Goal: Information Seeking & Learning: Learn about a topic

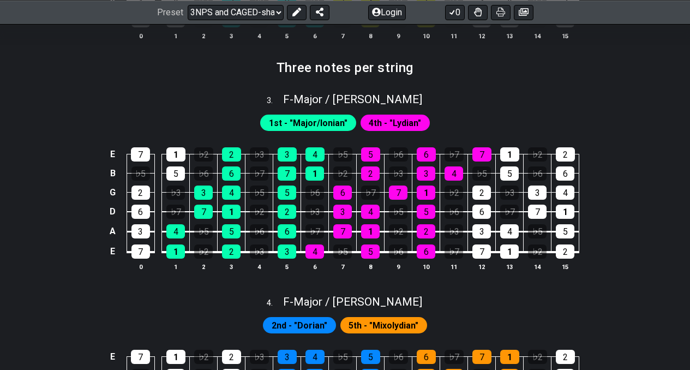
scroll to position [900, 0]
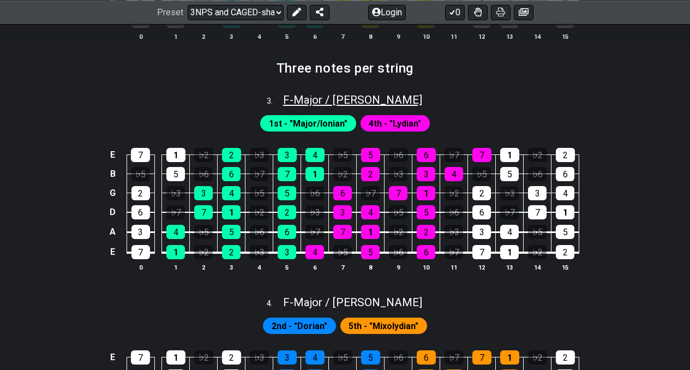
click at [353, 100] on span "F - Major / Ionian" at bounding box center [352, 99] width 139 height 13
select select "F"
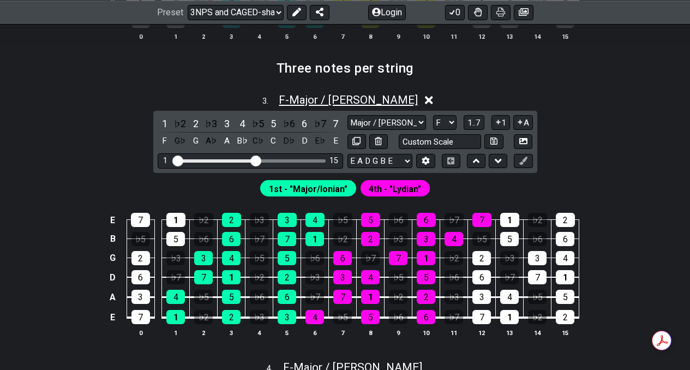
click at [353, 100] on span "F - Major / Ionian" at bounding box center [348, 99] width 139 height 13
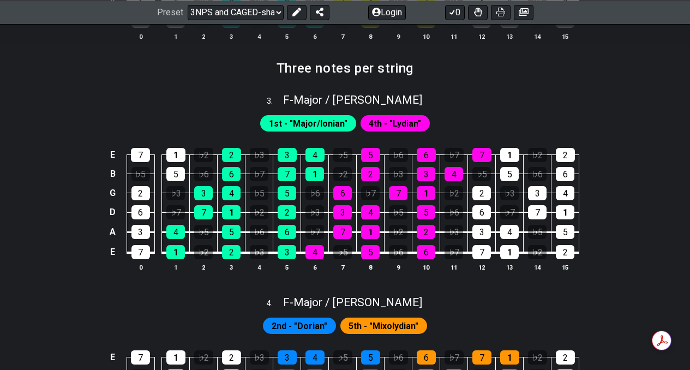
click at [321, 122] on span "1st - "Major/Ionian"" at bounding box center [308, 124] width 79 height 16
click at [337, 100] on span "F - Major / Ionian" at bounding box center [352, 99] width 139 height 13
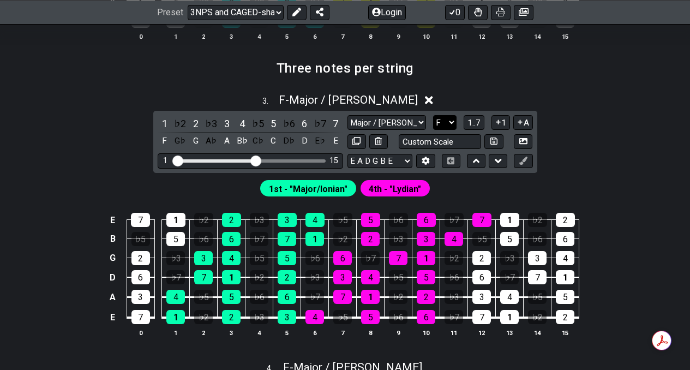
click at [445, 118] on select "A♭ A A♯ B♭ B C C♯ D♭ D D♯ E♭ E F F♯ G♭ G G♯" at bounding box center [444, 122] width 23 height 15
select select "G"
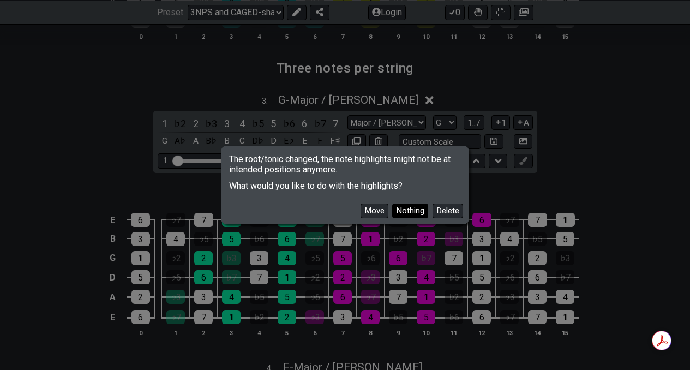
click at [420, 209] on button "Nothing" at bounding box center [410, 211] width 36 height 15
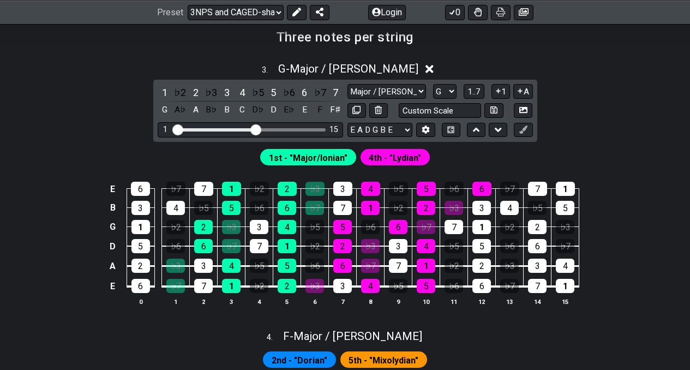
scroll to position [932, 0]
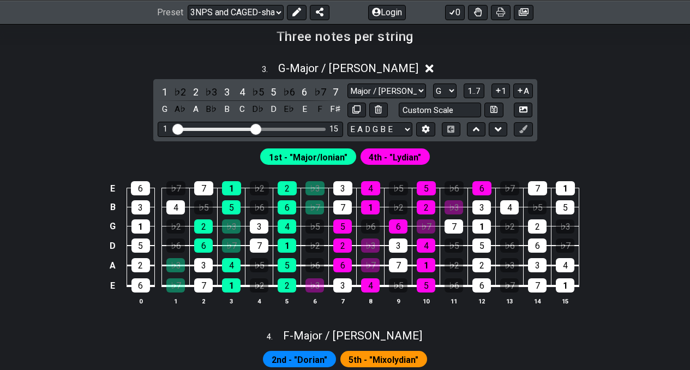
click at [401, 156] on span "4th - "Lydian"" at bounding box center [395, 158] width 52 height 16
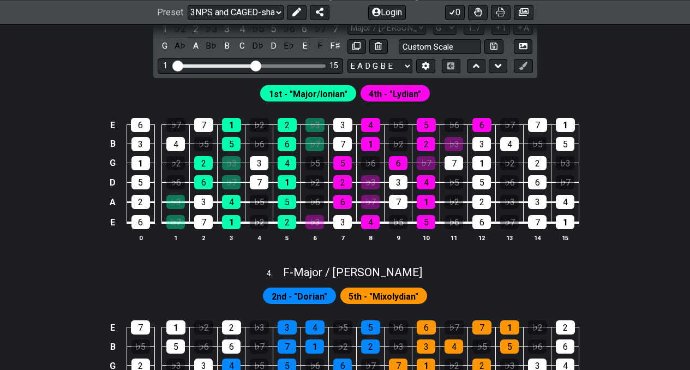
scroll to position [905, 0]
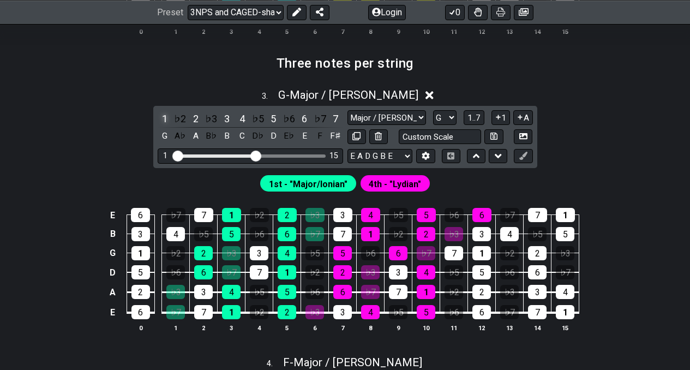
click at [164, 117] on div "1" at bounding box center [165, 118] width 14 height 15
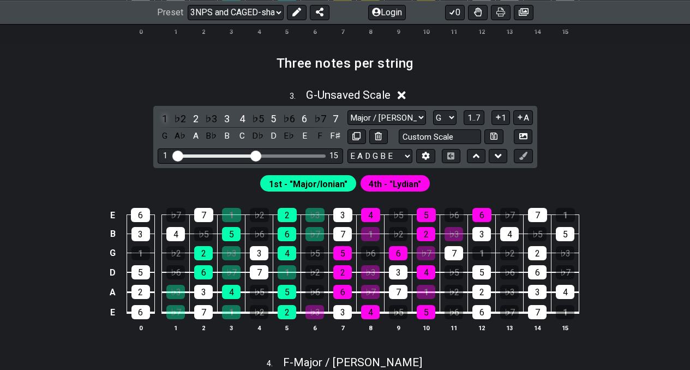
click at [164, 117] on div "1" at bounding box center [165, 118] width 14 height 15
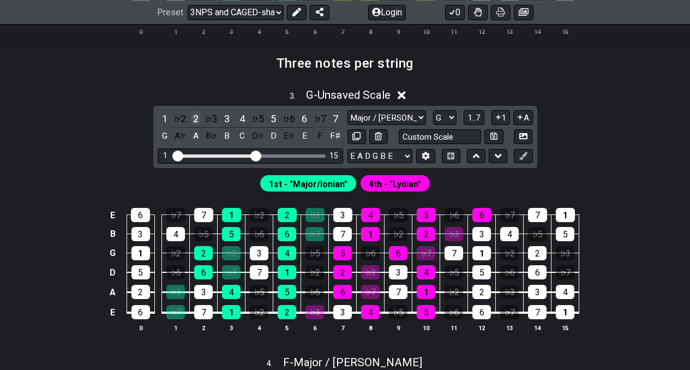
click at [195, 120] on div "2" at bounding box center [196, 118] width 14 height 15
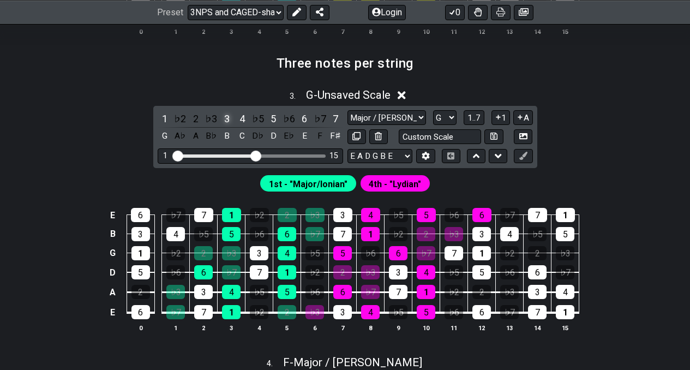
click at [228, 118] on div "3" at bounding box center [227, 118] width 14 height 15
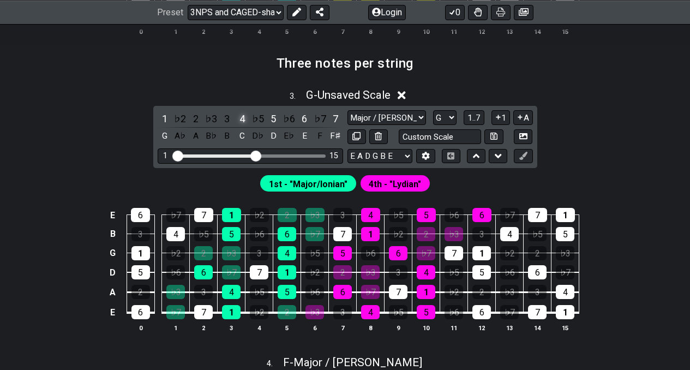
click at [241, 118] on div "4" at bounding box center [242, 118] width 14 height 15
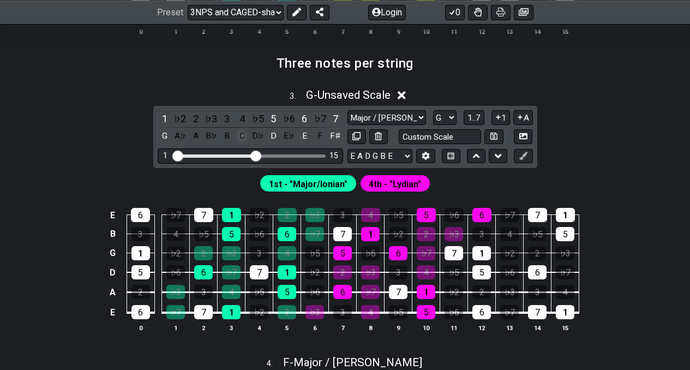
click at [242, 133] on div "C" at bounding box center [242, 136] width 14 height 15
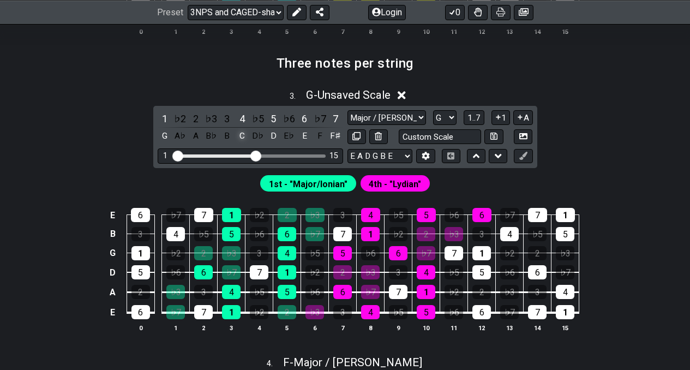
click at [245, 137] on div "C" at bounding box center [242, 136] width 14 height 15
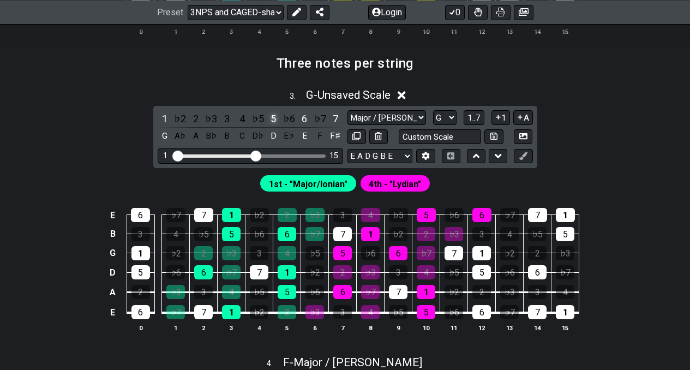
click at [272, 121] on div "5" at bounding box center [273, 118] width 14 height 15
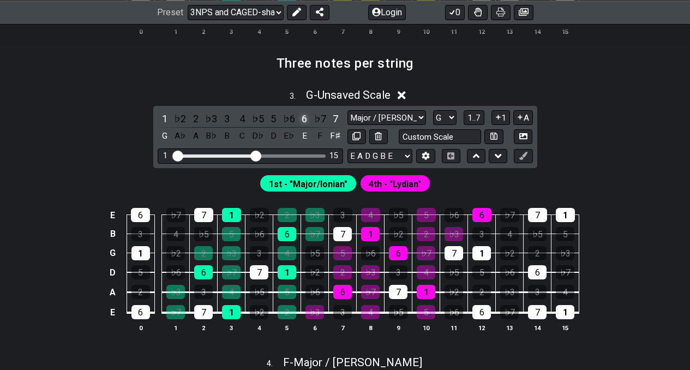
click at [307, 120] on div "6" at bounding box center [304, 118] width 14 height 15
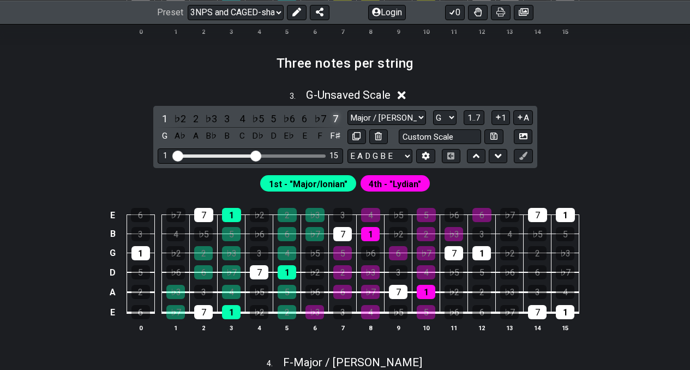
click at [337, 118] on div "7" at bounding box center [336, 118] width 14 height 15
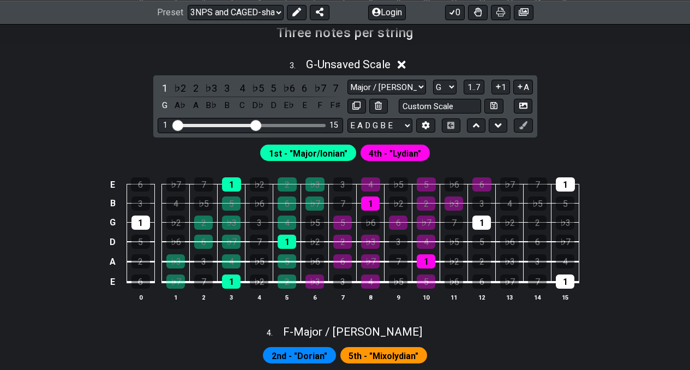
scroll to position [895, 0]
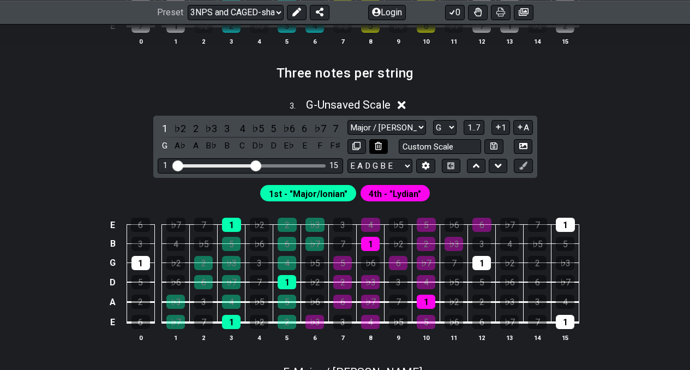
click at [380, 148] on icon at bounding box center [378, 146] width 7 height 8
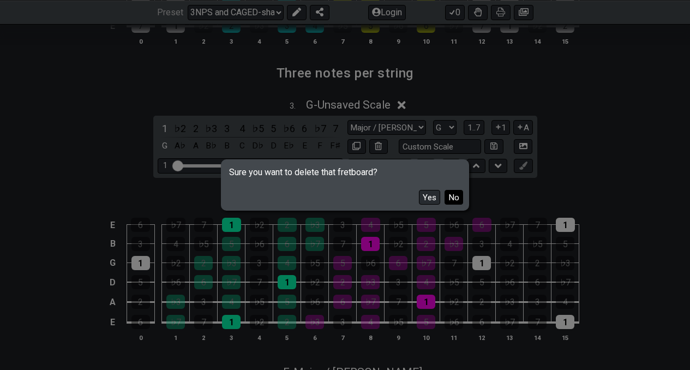
click at [451, 196] on button "No" at bounding box center [454, 197] width 19 height 15
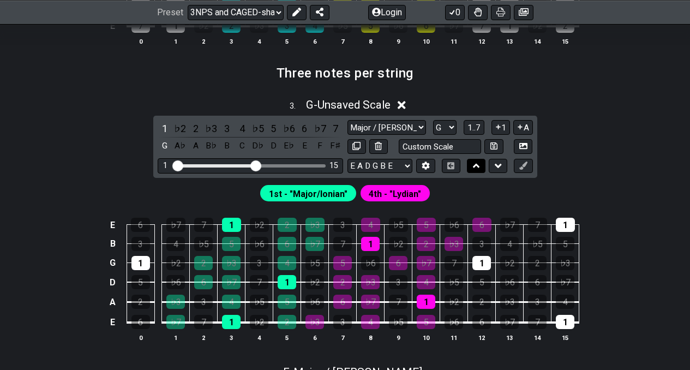
click at [474, 165] on icon at bounding box center [476, 166] width 7 height 4
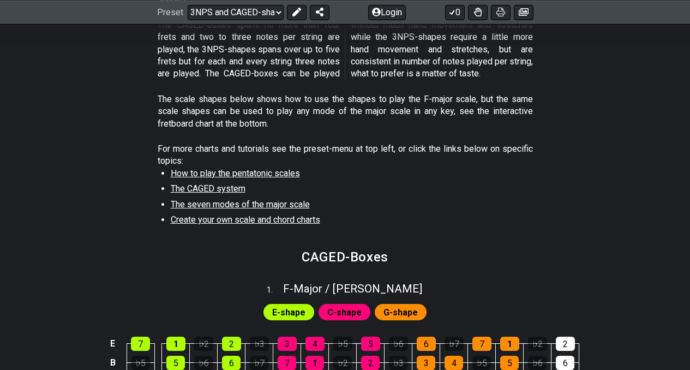
scroll to position [204, 0]
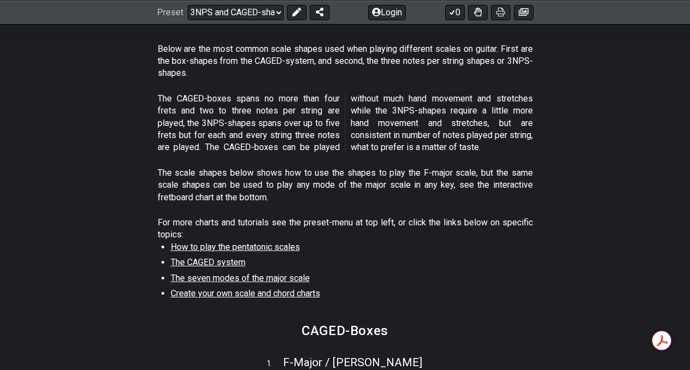
click at [255, 248] on span "How to play the pentatonic scales" at bounding box center [235, 247] width 129 height 10
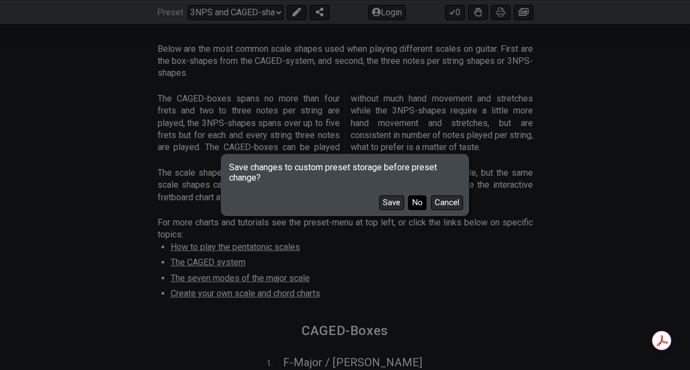
click at [418, 204] on button "No" at bounding box center [417, 202] width 19 height 15
select select "/minor-pentatonic"
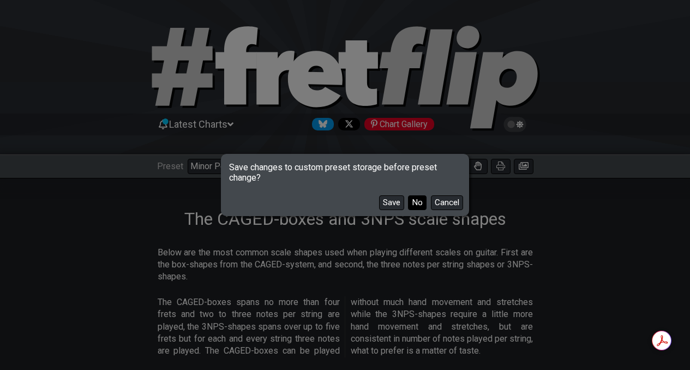
select select "C"
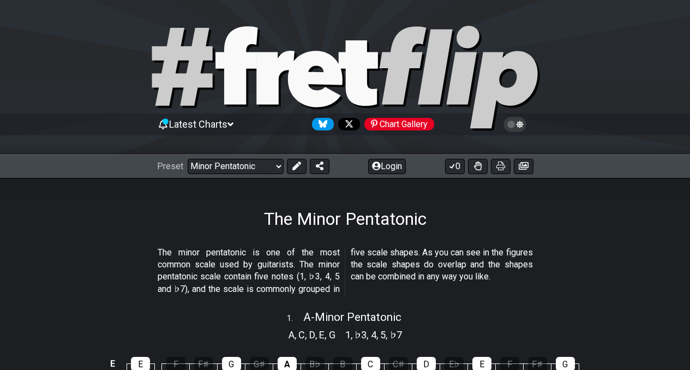
scroll to position [10, 0]
